Goal: Ask a question: Seek information or help from site administrators or community

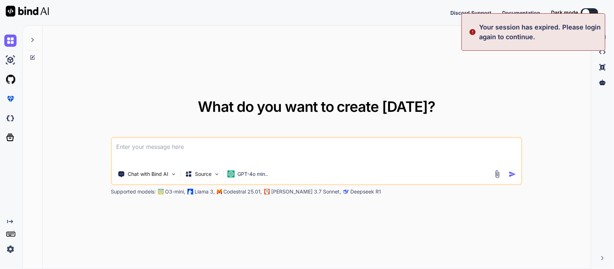
type textarea "x"
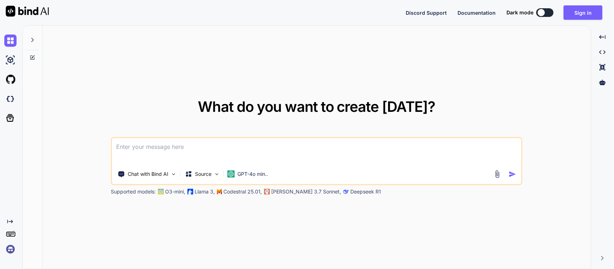
click at [574, 10] on button "Sign in" at bounding box center [583, 12] width 39 height 14
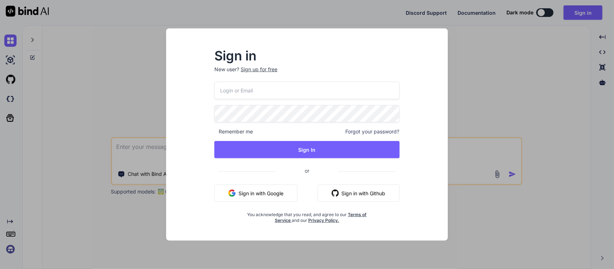
type input "297rdb27@students.olatheschools.com"
click at [284, 148] on button "Sign In" at bounding box center [306, 149] width 185 height 17
click at [321, 131] on div "Remember me Forgot your password?" at bounding box center [306, 131] width 185 height 7
click at [308, 146] on button "Sign In" at bounding box center [306, 149] width 185 height 17
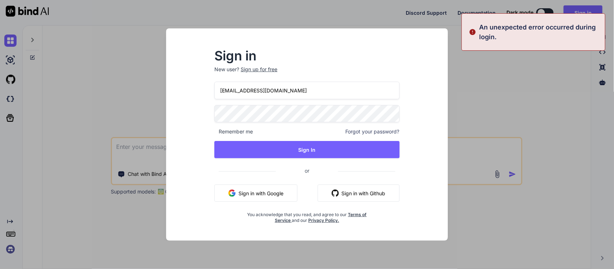
click at [265, 144] on button "Sign In" at bounding box center [306, 149] width 185 height 17
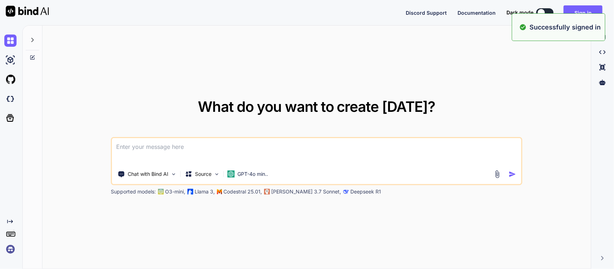
click at [173, 151] on textarea at bounding box center [316, 151] width 409 height 27
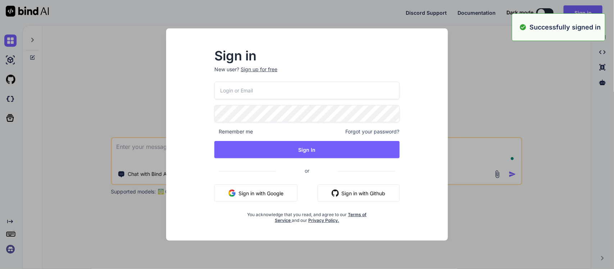
type input "297rdb27@students.olatheschools.com"
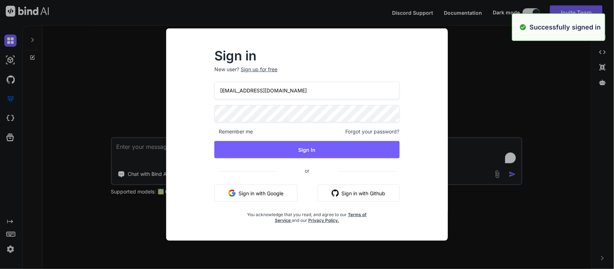
click at [222, 144] on button "Sign In" at bounding box center [306, 149] width 185 height 17
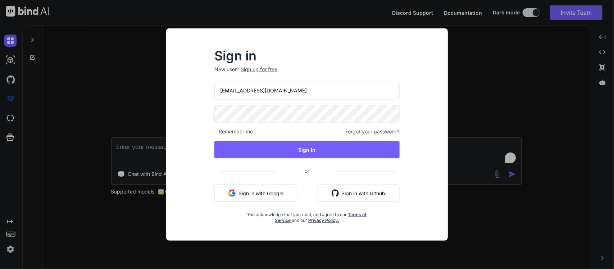
click at [125, 106] on div "Sign in New user? Sign up for free 297rdb27@students.olatheschools.com Remember…" at bounding box center [307, 134] width 614 height 269
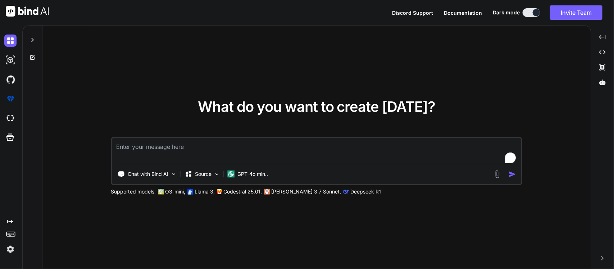
click at [189, 140] on textarea "To enrich screen reader interactions, please activate Accessibility in Grammarl…" at bounding box center [316, 151] width 409 height 27
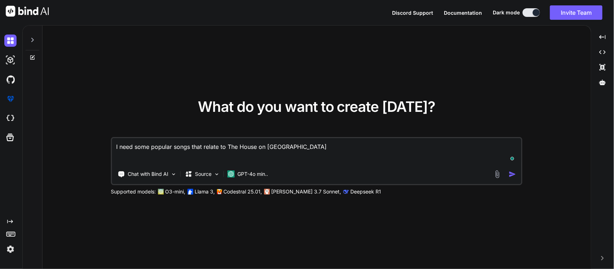
type textarea "I need some popular songs that relate to The House on [GEOGRAPHIC_DATA]."
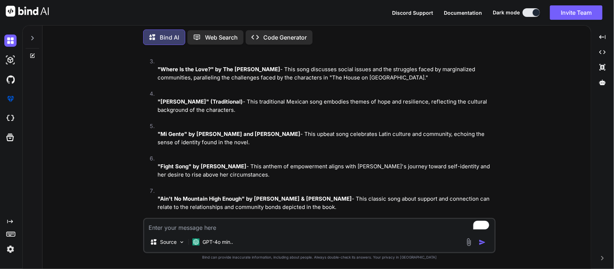
scroll to position [121, 0]
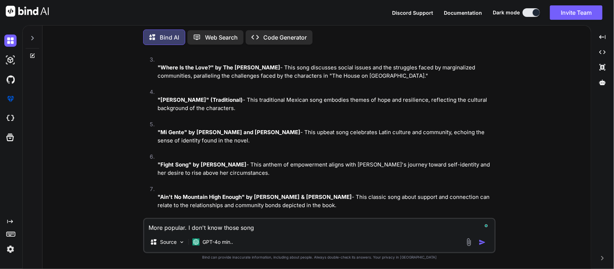
type textarea "More popular. I don't know those songs"
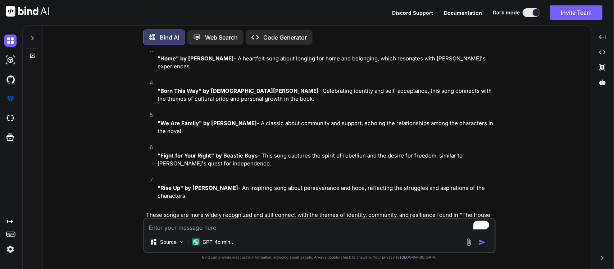
scroll to position [447, 0]
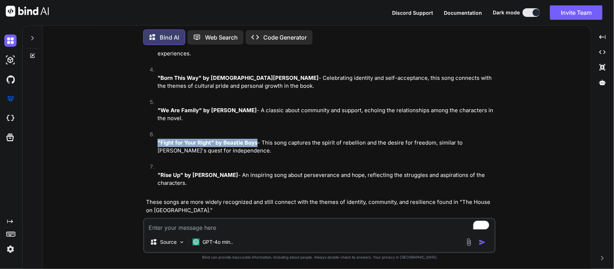
drag, startPoint x: 157, startPoint y: 132, endPoint x: 255, endPoint y: 133, distance: 97.5
click at [255, 139] on strong ""Fight for Your Right" by Beastie Boys" at bounding box center [208, 142] width 100 height 7
copy strong ""Fight for Your Right" by Beastie Boys"
click at [302, 146] on li ""Fight for Your Right" by Beastie Boys - This song captures the spirit of rebel…" at bounding box center [323, 147] width 342 height 32
click at [229, 232] on textarea "To enrich screen reader interactions, please activate Accessibility in Grammarl…" at bounding box center [319, 225] width 350 height 13
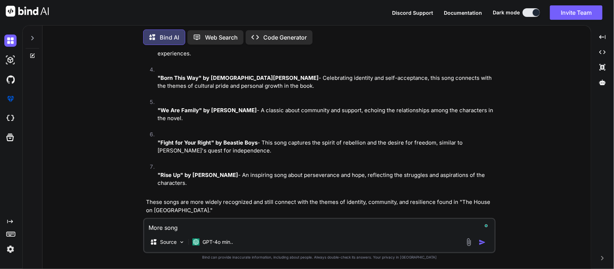
type textarea "More songs"
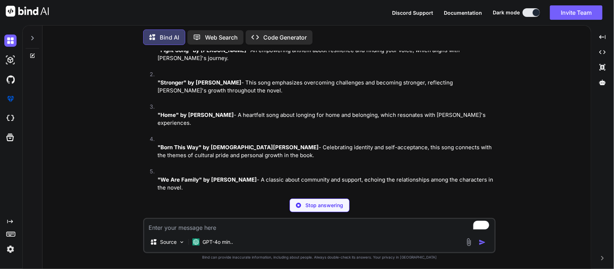
scroll to position [693, 0]
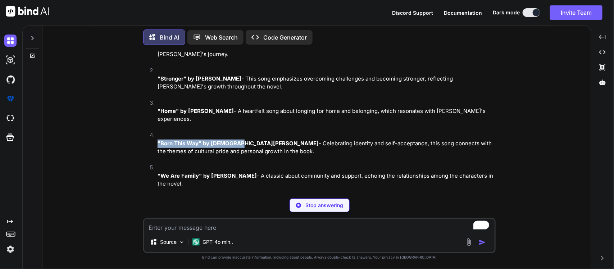
drag, startPoint x: 153, startPoint y: 124, endPoint x: 235, endPoint y: 125, distance: 81.3
click at [235, 131] on li ""Born This Way" by Lady Gaga - Celebrating identity and self-acceptance, this s…" at bounding box center [323, 147] width 342 height 32
copy strong ""Born This Way" by Lady Gag"
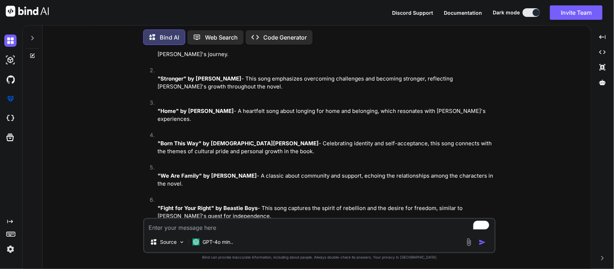
click at [290, 107] on p ""Home" by Michael Bublé - A heartfelt song about longing for home and belonging…" at bounding box center [326, 115] width 337 height 16
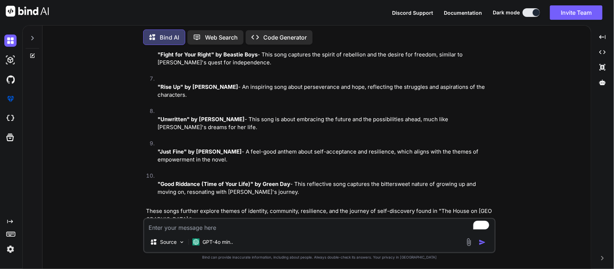
scroll to position [848, 0]
click at [207, 229] on textarea "To enrich screen reader interactions, please activate Accessibility in Grammarl…" at bounding box center [319, 225] width 350 height 13
type textarea "I NEED MORE"
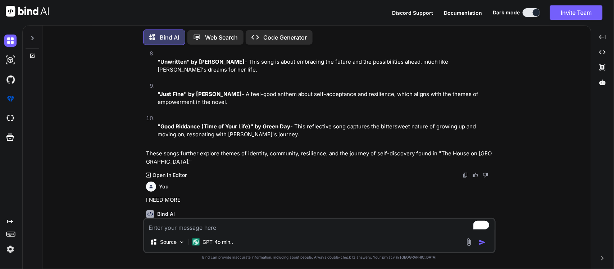
scroll to position [924, 0]
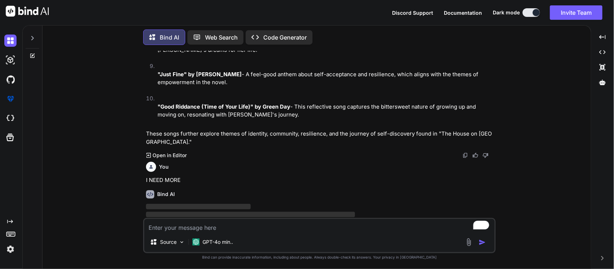
paste textarea "Some Things Any Me - CHIS"
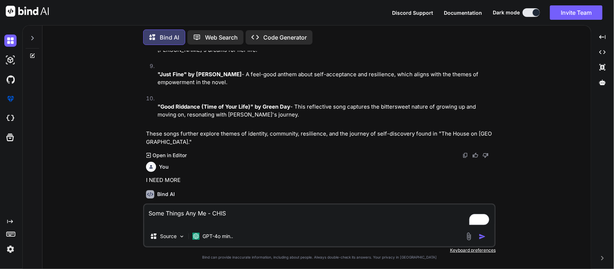
paste textarea "Fight for Your Right - Beastie Boys"
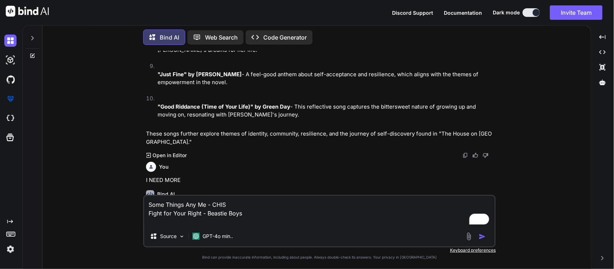
paste textarea "Born This Way - Lady Gaga"
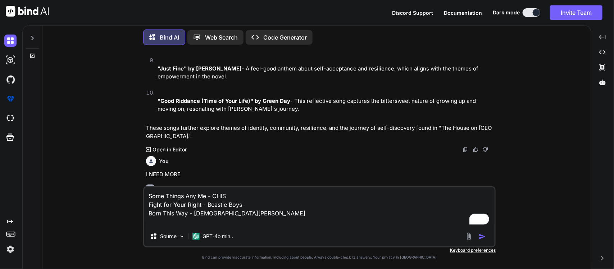
scroll to position [956, 0]
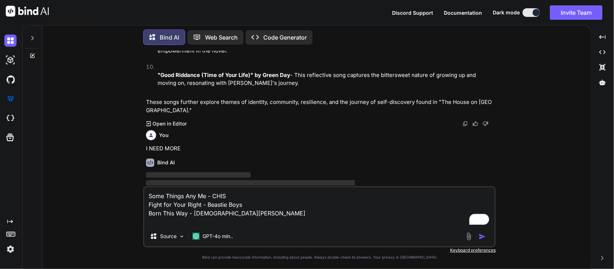
click at [213, 220] on textarea "Some Things Any Me - CHIS Fight for Your Right - Beastie Boys Born This Way - […" at bounding box center [319, 206] width 350 height 39
type textarea "Some Things Any Me - CHIS Fight for Your Right - Beastie Boys Born This Way - […"
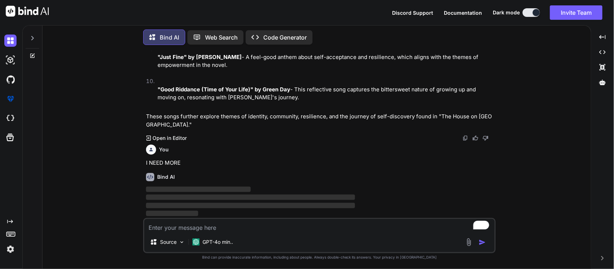
scroll to position [925, 0]
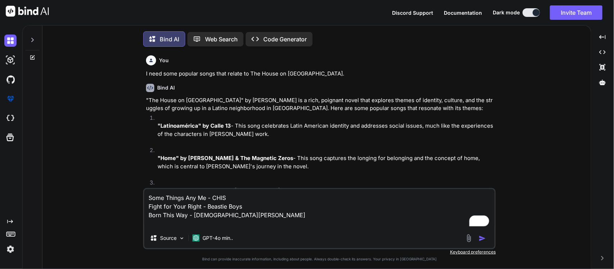
scroll to position [4, 0]
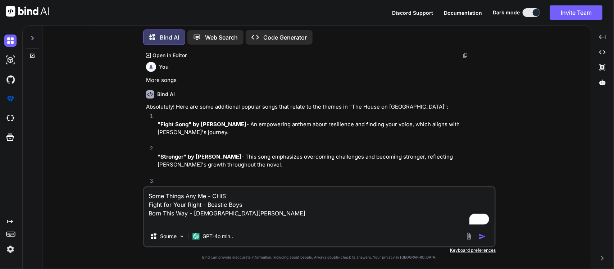
type textarea "x"
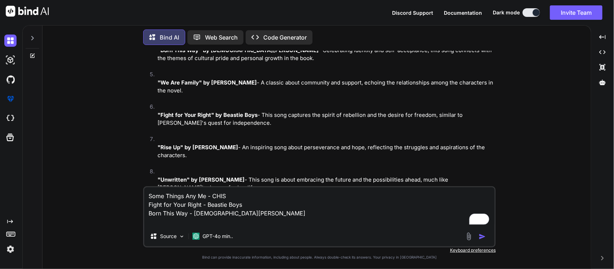
scroll to position [880, 0]
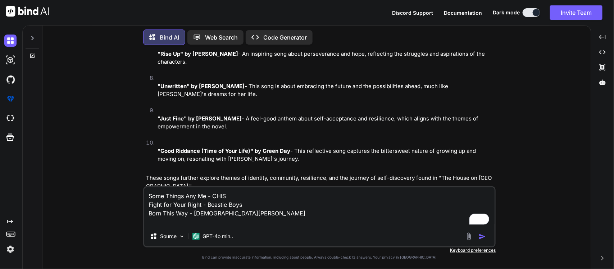
type textarea "C"
type textarea "x"
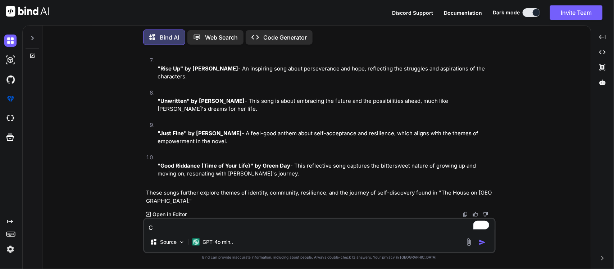
scroll to position [849, 0]
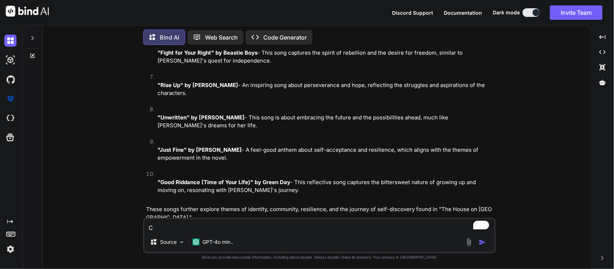
type textarea "Ca"
type textarea "x"
type textarea "Can"
type textarea "x"
type textarea "Can"
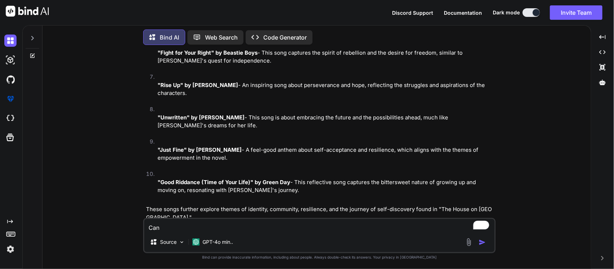
type textarea "x"
type textarea "Can y"
type textarea "x"
type textarea "Can yo"
type textarea "x"
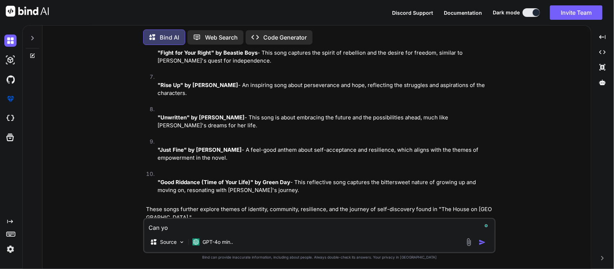
type textarea "Can you"
type textarea "x"
type textarea "Can you"
type textarea "x"
type textarea "Can you give mo"
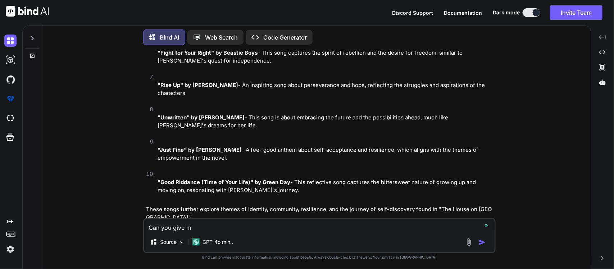
type textarea "x"
type textarea "Can you give [PERSON_NAME]"
type textarea "x"
type textarea "Can you give [PERSON_NAME]"
type textarea "x"
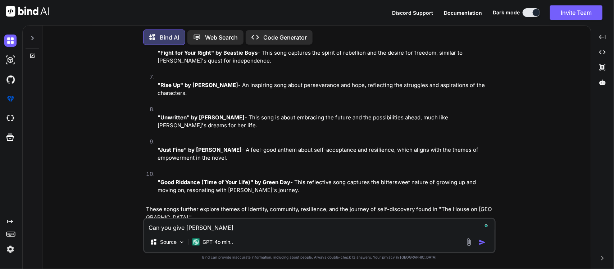
type textarea "Can you give [PERSON_NAME]"
type textarea "x"
type textarea "Can you give [PERSON_NAME]"
type textarea "x"
type textarea "Can you give [PERSON_NAME]"
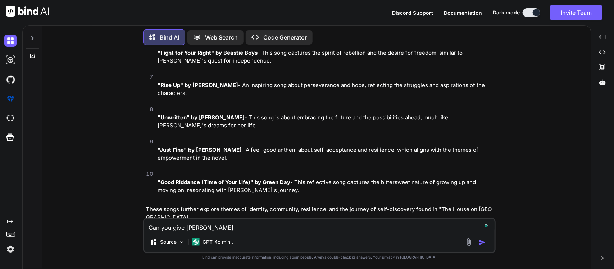
type textarea "x"
type textarea "Can you give mo"
type textarea "x"
type textarea "Can you give m"
type textarea "x"
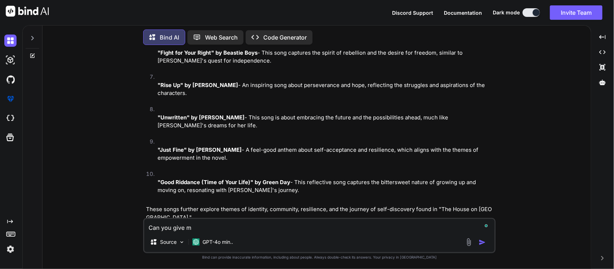
type textarea "Can you give me"
type textarea "x"
type textarea "Can you give me"
type textarea "x"
type textarea "Can you give me s"
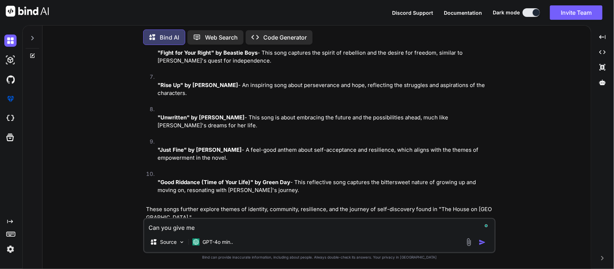
type textarea "x"
type textarea "Can you give me so"
type textarea "x"
type textarea "Can you give me som"
type textarea "x"
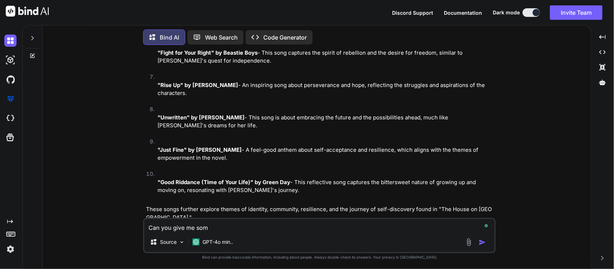
type textarea "Can you give me some"
type textarea "x"
type textarea "Can you give me some"
type textarea "x"
type textarea "Can you give me some m"
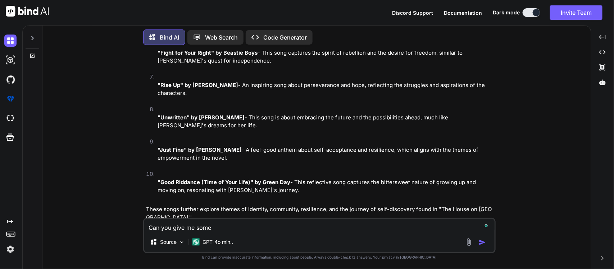
type textarea "x"
type textarea "Can you give me some mo"
type textarea "x"
type textarea "Can you give me some mor"
type textarea "x"
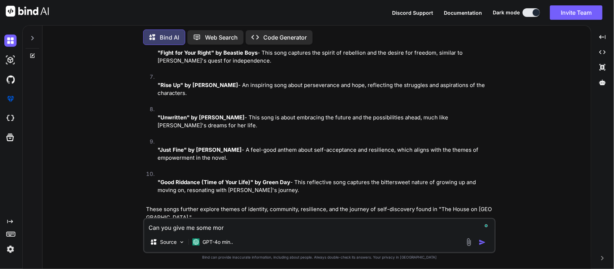
type textarea "Can you give me some more"
type textarea "x"
type textarea "Can you give me some more"
type textarea "x"
type textarea "Can you give me some more t"
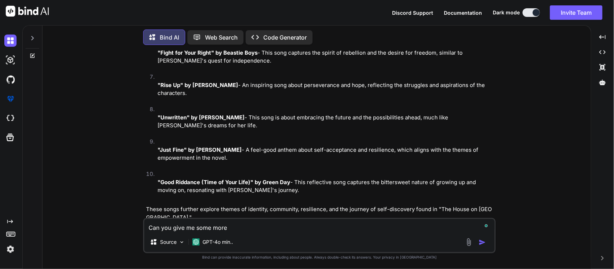
type textarea "x"
type textarea "Can you give me some more th"
type textarea "x"
type textarea "Can you give me some more tha"
type textarea "x"
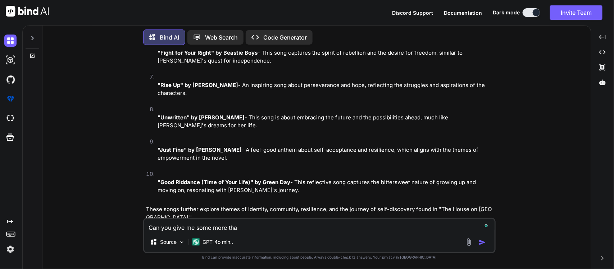
type textarea "Can you give me some more that"
type textarea "x"
type textarea "Can you give me some more that"
type textarea "x"
type textarea "Can you give me some more that a"
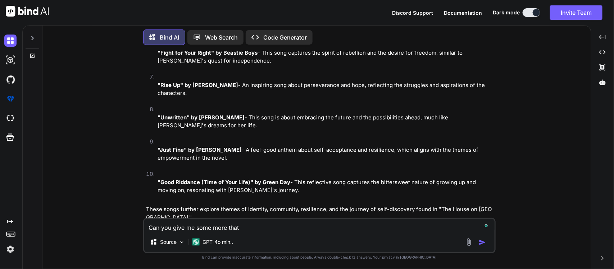
type textarea "x"
type textarea "Can you give me some more that ar"
type textarea "x"
type textarea "Can you give me some more that are"
type textarea "x"
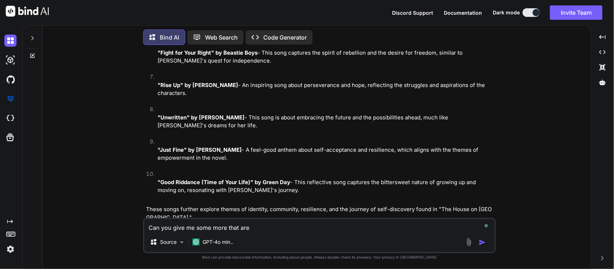
type textarea "Can you give me some more that are m"
type textarea "x"
type textarea "Can you give me some more that are mo"
type textarea "x"
type textarea "Can you give me some more that are mor"
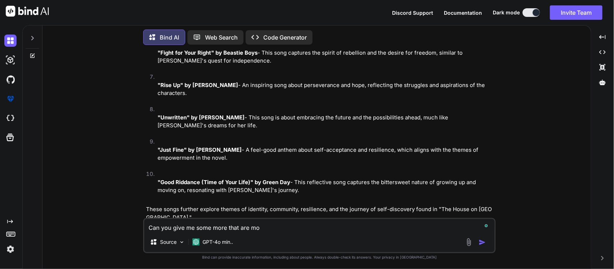
type textarea "x"
type textarea "Can you give me some more that are more"
type textarea "x"
type textarea "Can you give me some more that are more"
type textarea "x"
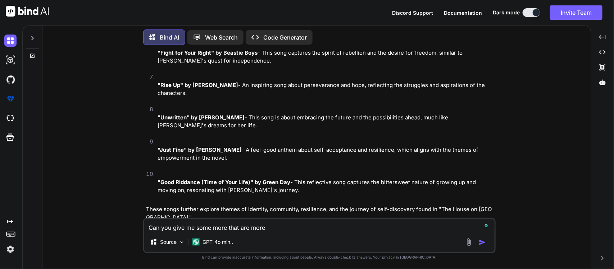
type textarea "Can you give me some more that are more r"
type textarea "x"
type textarea "Can you give me some more that are more re"
type textarea "x"
type textarea "Can you give me some more that are more rel"
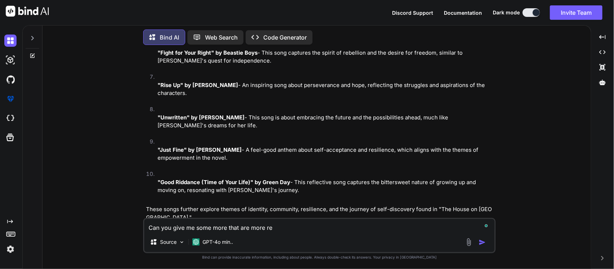
type textarea "x"
type textarea "Can you give me some more that are more rele"
type textarea "x"
type textarea "Can you give me some more that are more relev"
type textarea "x"
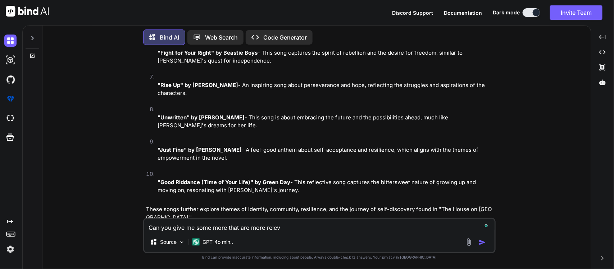
type textarea "Can you give me some more that are more releva"
type textarea "x"
type textarea "Can you give me some more that are more relevan"
type textarea "x"
type textarea "Can you give me some more that are more relevant"
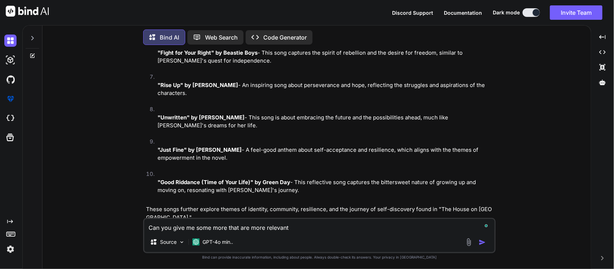
type textarea "x"
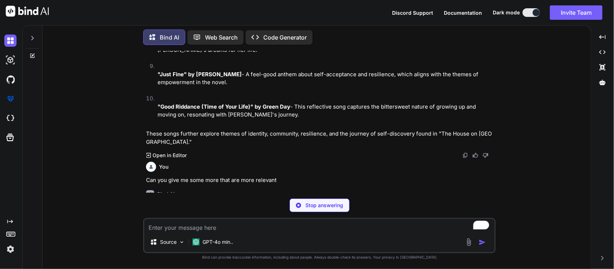
scroll to position [924, 0]
type textarea "x"
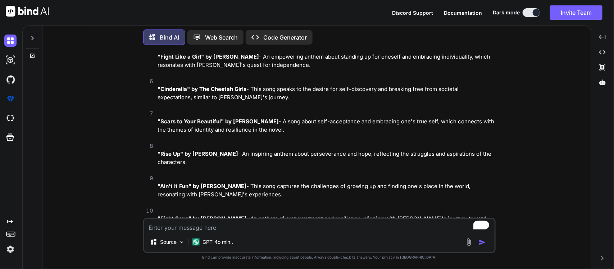
scroll to position [1249, 0]
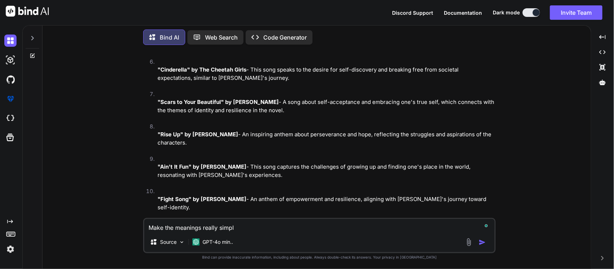
type textarea "Make the meanings really simple"
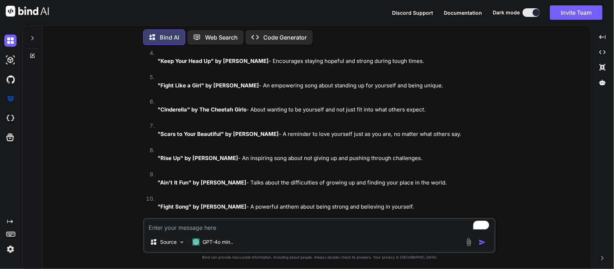
scroll to position [1569, 0]
drag, startPoint x: 164, startPoint y: 184, endPoint x: 236, endPoint y: 184, distance: 72.3
click at [236, 204] on strong ""Fight Song" by [PERSON_NAME]" at bounding box center [202, 207] width 89 height 7
click at [204, 219] on textarea "To enrich screen reader interactions, please activate Accessibility in Grammarl…" at bounding box center [319, 225] width 350 height 13
paste textarea "Some Things Any Me - CHIS Fight for Your Right - Beastie Boys Born This Way - […"
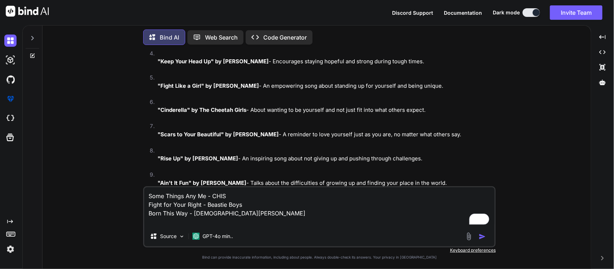
scroll to position [1601, 0]
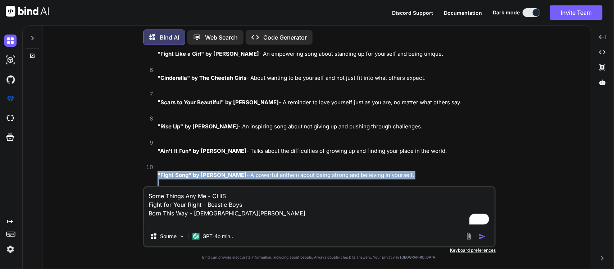
drag, startPoint x: 157, startPoint y: 182, endPoint x: 236, endPoint y: 153, distance: 84.2
click at [236, 172] on strong ""Fight Song" by [PERSON_NAME]" at bounding box center [202, 175] width 89 height 7
copy strong ""Fight Song" by [PERSON_NAME]"
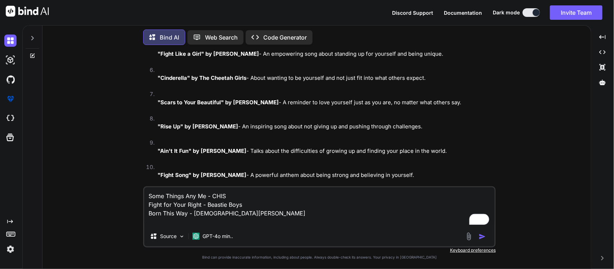
click at [189, 225] on textarea "Some Things Any Me - CHIS Fight for Your Right - Beastie Boys Born This Way - […" at bounding box center [319, 206] width 350 height 39
paste textarea "Fight Song - [PERSON_NAME]"
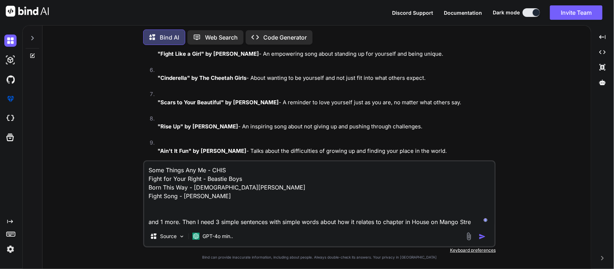
type textarea "Some Things Any Me - CHIS Fight for Your Right - Beastie Boys Born This Way - […"
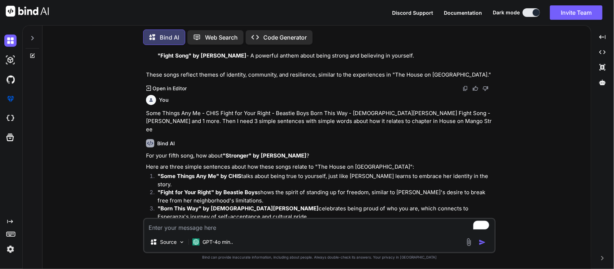
scroll to position [1740, 0]
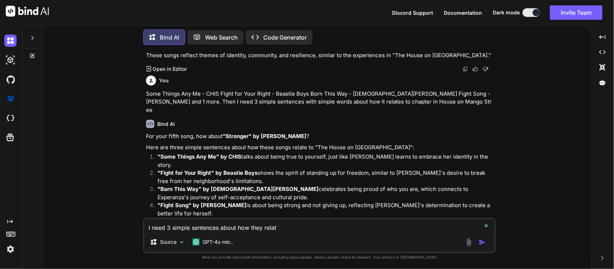
type textarea "I need 3 simple sentences about how they relate"
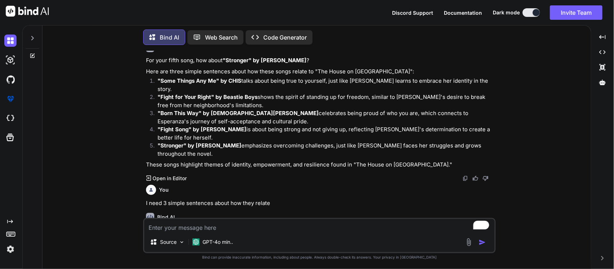
scroll to position [1849, 0]
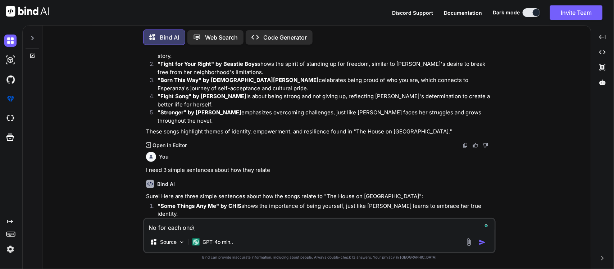
type textarea "No for each one"
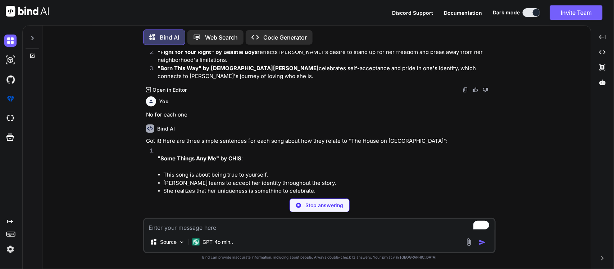
scroll to position [2020, 0]
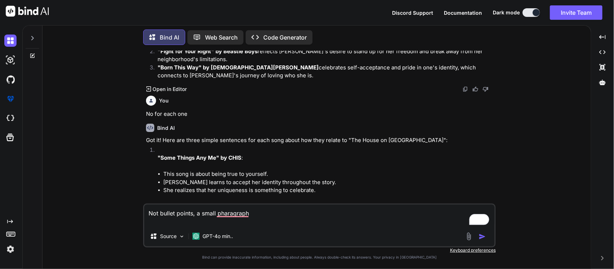
type textarea "Not bullet points, a small pharagraph"
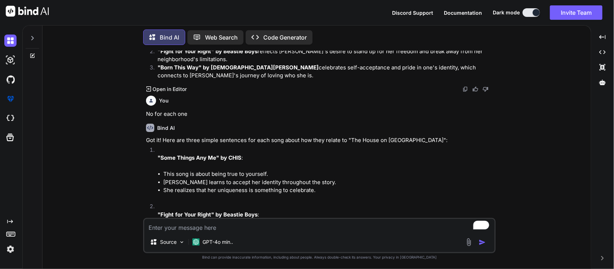
type textarea "\"
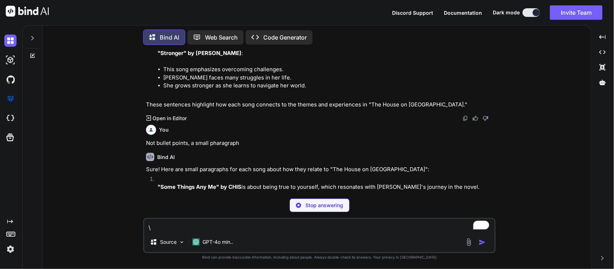
scroll to position [2351, 0]
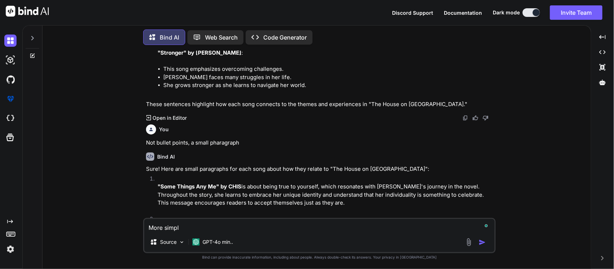
type textarea "More simple"
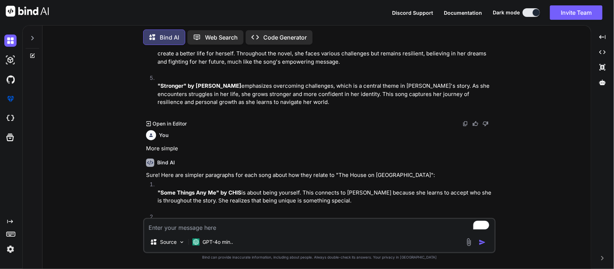
scroll to position [2614, 0]
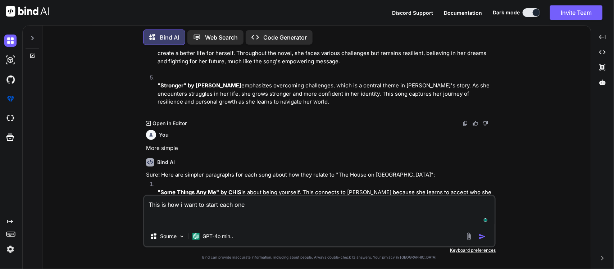
paste textarea "This relates to The House on [GEOGRAPHIC_DATA] because"
type textarea "This is how i want to start each one This relates to The House on [GEOGRAPHIC_D…"
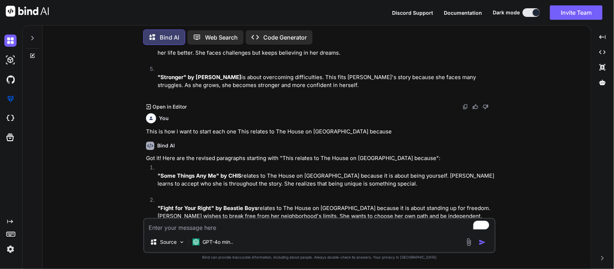
scroll to position [2861, 0]
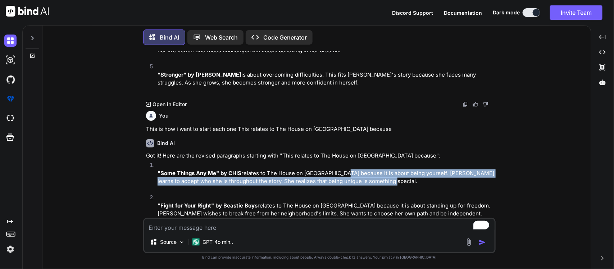
drag, startPoint x: 394, startPoint y: 137, endPoint x: 339, endPoint y: 130, distance: 55.2
click at [339, 169] on p ""Some Things Any Me" by CHIS relates to The House on [GEOGRAPHIC_DATA] because …" at bounding box center [326, 177] width 337 height 16
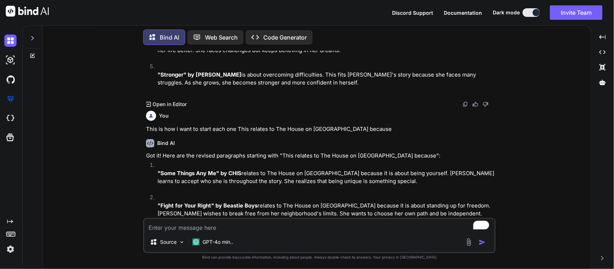
click at [258, 225] on textarea "To enrich screen reader interactions, please activate Accessibility in Grammarl…" at bounding box center [319, 225] width 350 height 13
type textarea "It needs to be 3-4 sentences"
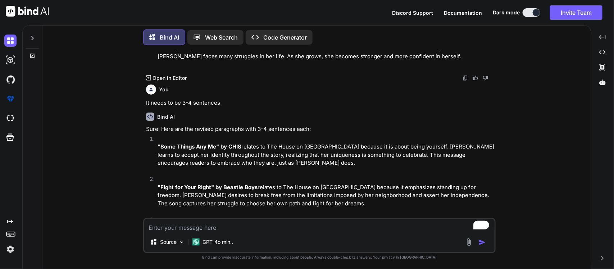
scroll to position [3124, 0]
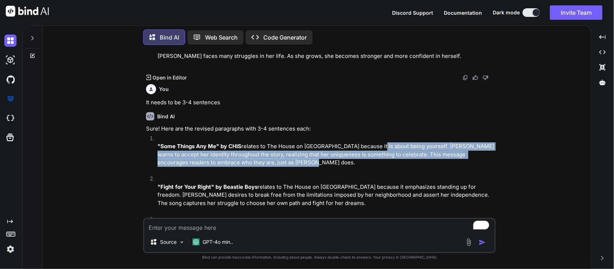
drag, startPoint x: 291, startPoint y: 109, endPoint x: 373, endPoint y: 91, distance: 84.2
click at [373, 142] on p ""Some Things Any Me" by CHIS relates to The House on [GEOGRAPHIC_DATA] because …" at bounding box center [326, 154] width 337 height 24
copy p "about being yourself. [PERSON_NAME] learns to accept her identity throughout th…"
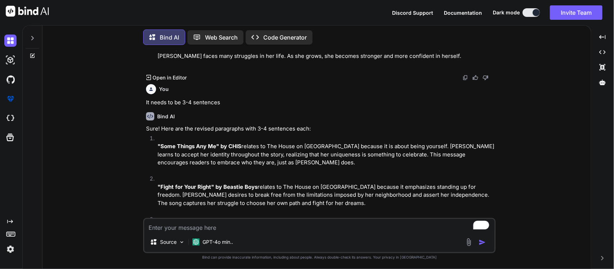
click at [255, 183] on strong ""Fight for Your Right" by Beastie Boys" at bounding box center [208, 186] width 100 height 7
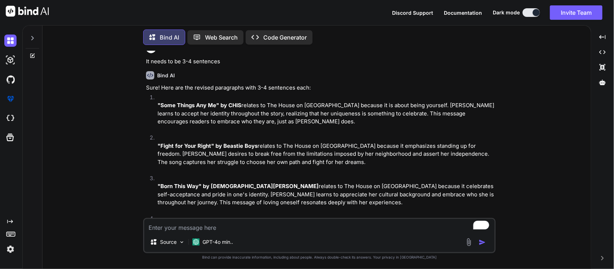
scroll to position [3166, 0]
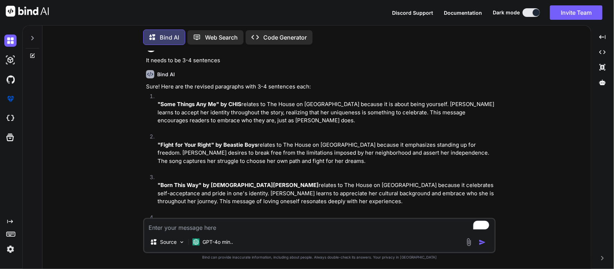
drag, startPoint x: 289, startPoint y: 194, endPoint x: 360, endPoint y: 173, distance: 73.7
click at [360, 214] on li ""Fight Song" by [PERSON_NAME] relates to The House on [GEOGRAPHIC_DATA] because…" at bounding box center [323, 234] width 342 height 41
copy p "it is about being strong and not giving up. [PERSON_NAME] shows determination t…"
click at [236, 228] on textarea "To enrich screen reader interactions, please activate Accessibility in Grammarl…" at bounding box center [319, 225] width 350 height 13
type textarea "Make the sentences more ismple with less complex words"
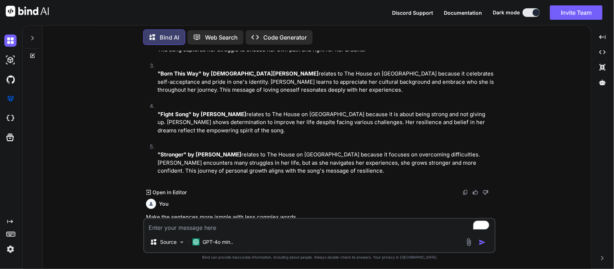
scroll to position [3462, 0]
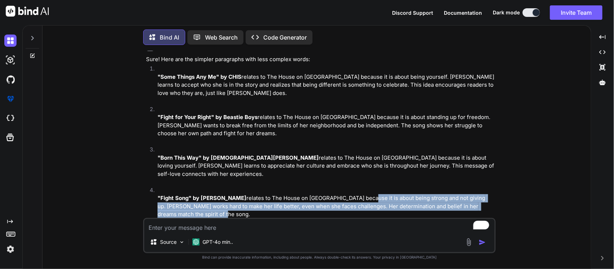
drag, startPoint x: 229, startPoint y: 153, endPoint x: 360, endPoint y: 134, distance: 131.6
click at [360, 194] on p ""Fight Song" by [PERSON_NAME] relates to The House on [GEOGRAPHIC_DATA] because…" at bounding box center [326, 206] width 337 height 24
copy p "it is about being strong and not giving up. [PERSON_NAME] works hard to make he…"
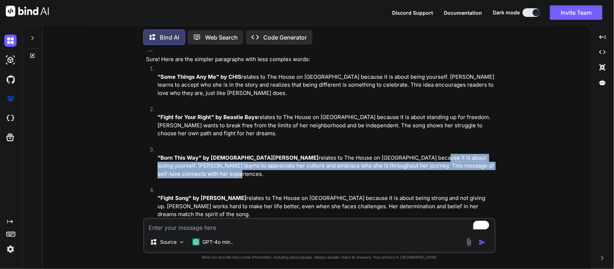
drag, startPoint x: 452, startPoint y: 115, endPoint x: 360, endPoint y: 106, distance: 92.9
click at [360, 154] on p ""Born This Way" by [DEMOGRAPHIC_DATA][PERSON_NAME] relates to The House on [GEO…" at bounding box center [326, 166] width 337 height 24
copy p "it is about loving yourself. [PERSON_NAME] learns to appreciate her culture and…"
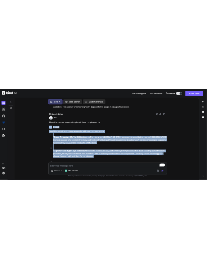
scroll to position [3368, 0]
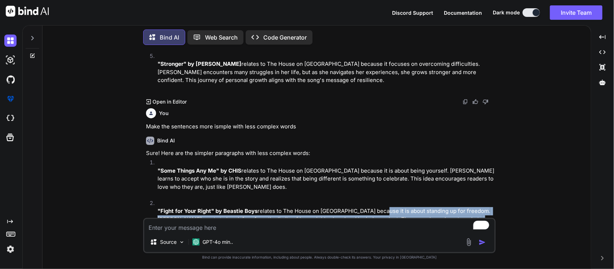
drag, startPoint x: 276, startPoint y: 85, endPoint x: 378, endPoint y: 156, distance: 124.3
click at [378, 199] on li ""Fight for Your Right" by Beastie Boys relates to The House on [GEOGRAPHIC_DATA…" at bounding box center [323, 219] width 342 height 41
click at [378, 207] on p ""Fight for Your Right" by Beastie Boys relates to The House on [GEOGRAPHIC_DATA…" at bounding box center [326, 219] width 337 height 24
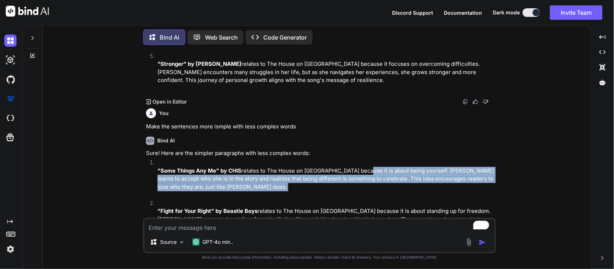
drag, startPoint x: 308, startPoint y: 139, endPoint x: 362, endPoint y: 117, distance: 58.6
click at [362, 159] on li ""Some Things Any Me" by CHIS relates to The House on [GEOGRAPHIC_DATA] because …" at bounding box center [323, 179] width 342 height 41
click at [362, 167] on p ""Some Things Any Me" by CHIS relates to The House on [GEOGRAPHIC_DATA] because …" at bounding box center [326, 179] width 337 height 24
drag, startPoint x: 306, startPoint y: 135, endPoint x: 363, endPoint y: 116, distance: 59.8
click at [363, 167] on p ""Some Things Any Me" by CHIS relates to The House on [GEOGRAPHIC_DATA] because …" at bounding box center [326, 179] width 337 height 24
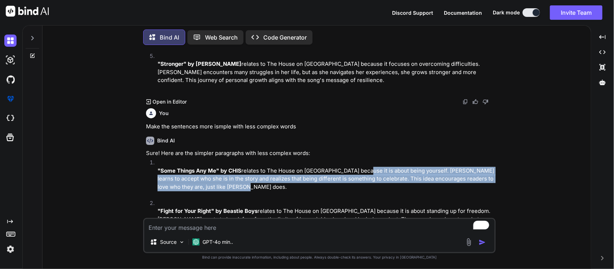
copy p "it is about being yourself. [PERSON_NAME] learns to accept who she is in the st…"
drag, startPoint x: 295, startPoint y: 133, endPoint x: 218, endPoint y: 147, distance: 78.7
click at [218, 199] on li ""Fight for Your Right" by Beastie Boys relates to The House on [GEOGRAPHIC_DATA…" at bounding box center [323, 219] width 342 height 41
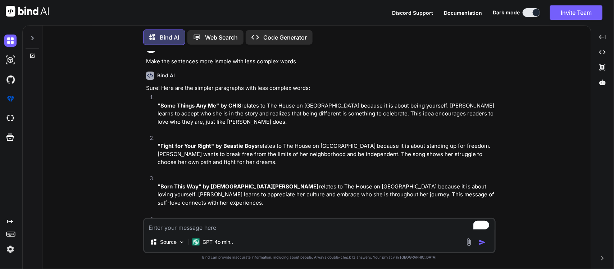
scroll to position [3434, 0]
drag, startPoint x: 265, startPoint y: 182, endPoint x: 360, endPoint y: 164, distance: 96.2
click at [360, 222] on p ""Fight Song" by [PERSON_NAME] relates to The House on [GEOGRAPHIC_DATA] because…" at bounding box center [326, 234] width 337 height 24
copy p "it is about being strong and not giving up. [PERSON_NAME] works hard to make he…"
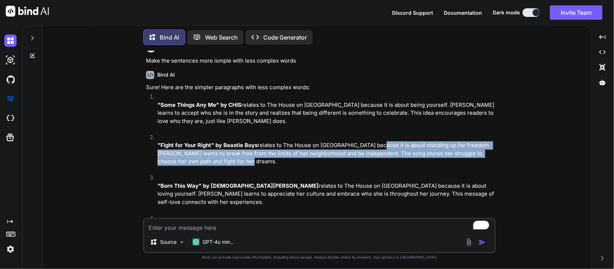
drag, startPoint x: 309, startPoint y: 107, endPoint x: 378, endPoint y: 93, distance: 69.8
click at [378, 141] on p ""Fight for Your Right" by Beastie Boys relates to The House on [GEOGRAPHIC_DATA…" at bounding box center [326, 153] width 337 height 24
copy p "it is about standing up for freedom. [PERSON_NAME] wants to break free from the…"
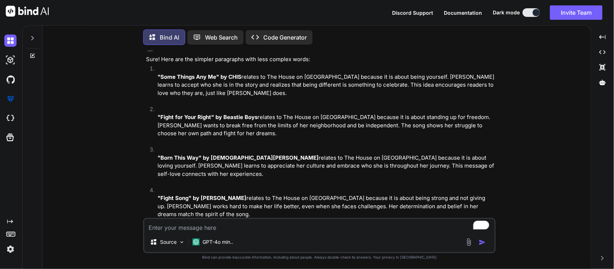
drag, startPoint x: 270, startPoint y: 195, endPoint x: 355, endPoint y: 179, distance: 86.1
click at [355, 235] on p ""Stronger" by [PERSON_NAME] relates to The House on [GEOGRAPHIC_DATA] because i…" at bounding box center [326, 247] width 337 height 24
copy p "it is about overcoming hard times. [PERSON_NAME] goes through many struggles in…"
click at [367, 186] on li ""Fight Song" by [PERSON_NAME] relates to The House on [GEOGRAPHIC_DATA] because…" at bounding box center [323, 206] width 342 height 41
drag, startPoint x: 320, startPoint y: 200, endPoint x: 354, endPoint y: 176, distance: 41.4
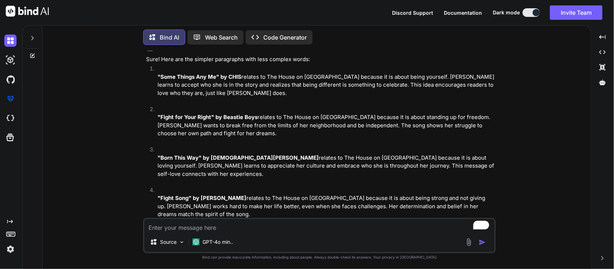
click at [354, 227] on li ""Stronger" by [PERSON_NAME] relates to The House on [GEOGRAPHIC_DATA] because i…" at bounding box center [323, 247] width 342 height 41
copy p "it is about overcoming hard times. [PERSON_NAME] goes through many struggles in…"
click at [161, 235] on strong ""Stronger" by [PERSON_NAME]" at bounding box center [200, 238] width 84 height 7
drag, startPoint x: 157, startPoint y: 178, endPoint x: 231, endPoint y: 177, distance: 74.1
click at [231, 235] on strong ""Stronger" by [PERSON_NAME]" at bounding box center [200, 238] width 84 height 7
